Goal: Navigation & Orientation: Find specific page/section

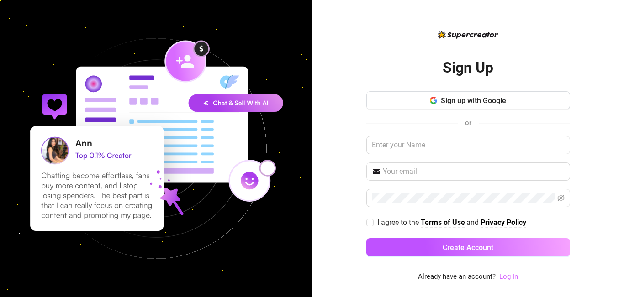
click at [507, 277] on link "Log In" at bounding box center [508, 277] width 19 height 8
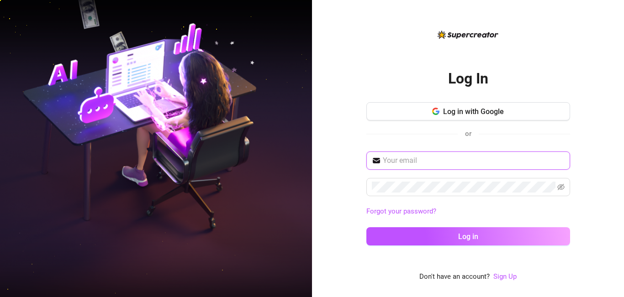
click at [443, 165] on input "text" at bounding box center [474, 160] width 182 height 11
type input "[EMAIL_ADDRESS][DOMAIN_NAME]"
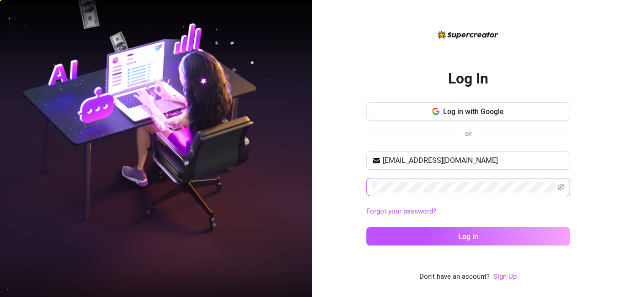
click at [565, 186] on span at bounding box center [468, 187] width 204 height 18
click at [560, 186] on icon "eye-invisible" at bounding box center [561, 187] width 7 height 7
click at [559, 186] on icon "eye" at bounding box center [561, 187] width 7 height 7
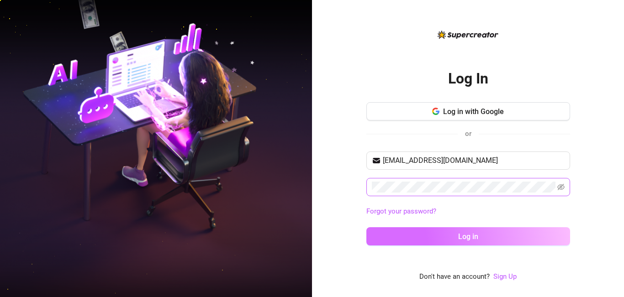
click at [513, 233] on button "Log in" at bounding box center [468, 237] width 204 height 18
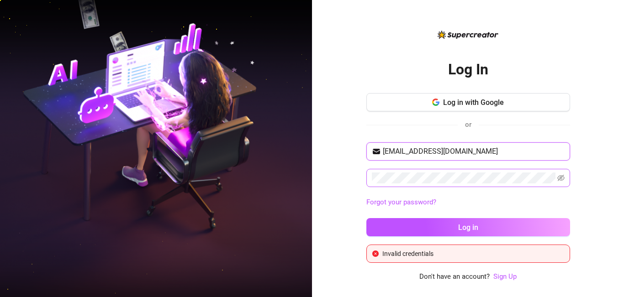
drag, startPoint x: 518, startPoint y: 151, endPoint x: 364, endPoint y: 157, distance: 153.7
click at [364, 157] on div "Log In Log in with Google or [EMAIL_ADDRESS][DOMAIN_NAME] Forgot your password?…" at bounding box center [468, 148] width 312 height 297
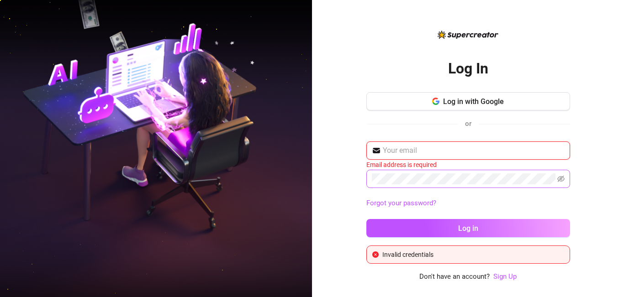
click at [432, 153] on input "text" at bounding box center [474, 150] width 182 height 11
type input "[EMAIL_ADDRESS][DOMAIN_NAME]"
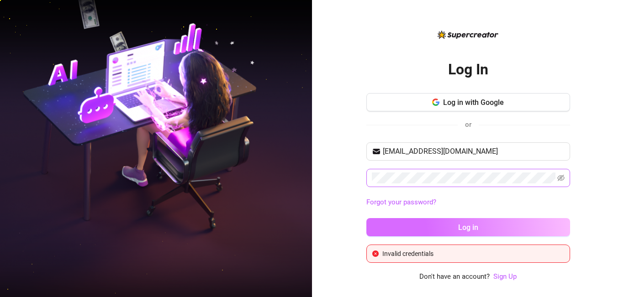
click at [484, 228] on button "Log in" at bounding box center [468, 227] width 204 height 18
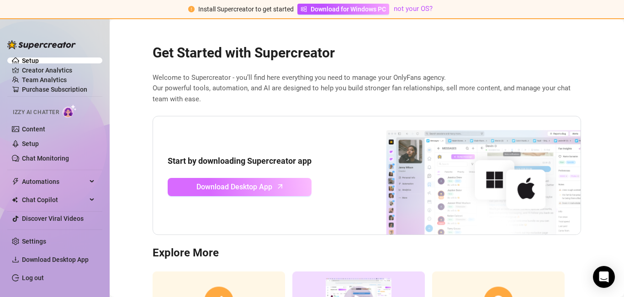
click at [242, 192] on span "Download Desktop App" at bounding box center [234, 186] width 76 height 11
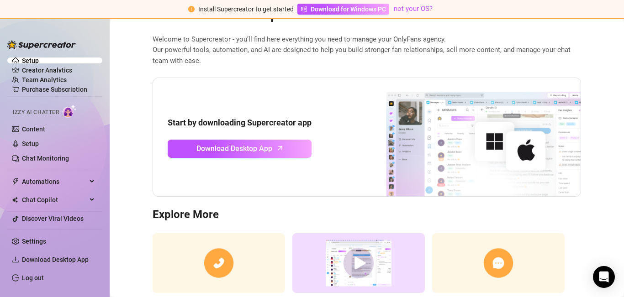
scroll to position [6, 0]
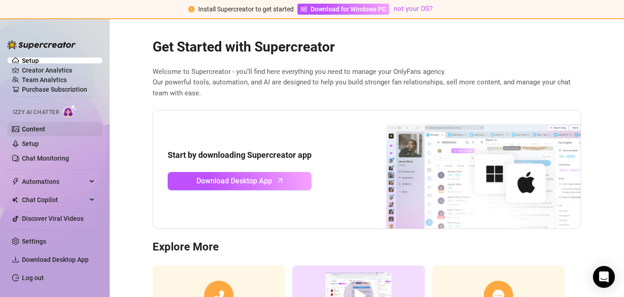
click at [45, 126] on link "Content" at bounding box center [33, 129] width 23 height 7
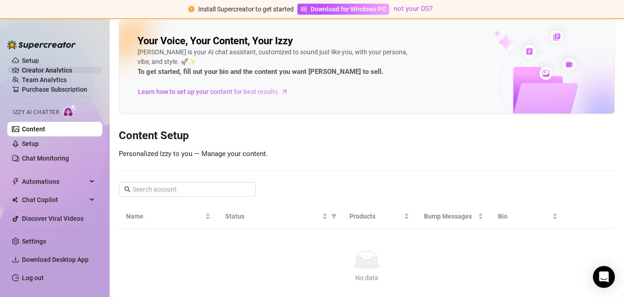
click at [62, 69] on link "Creator Analytics" at bounding box center [58, 70] width 73 height 15
